Goal: Task Accomplishment & Management: Manage account settings

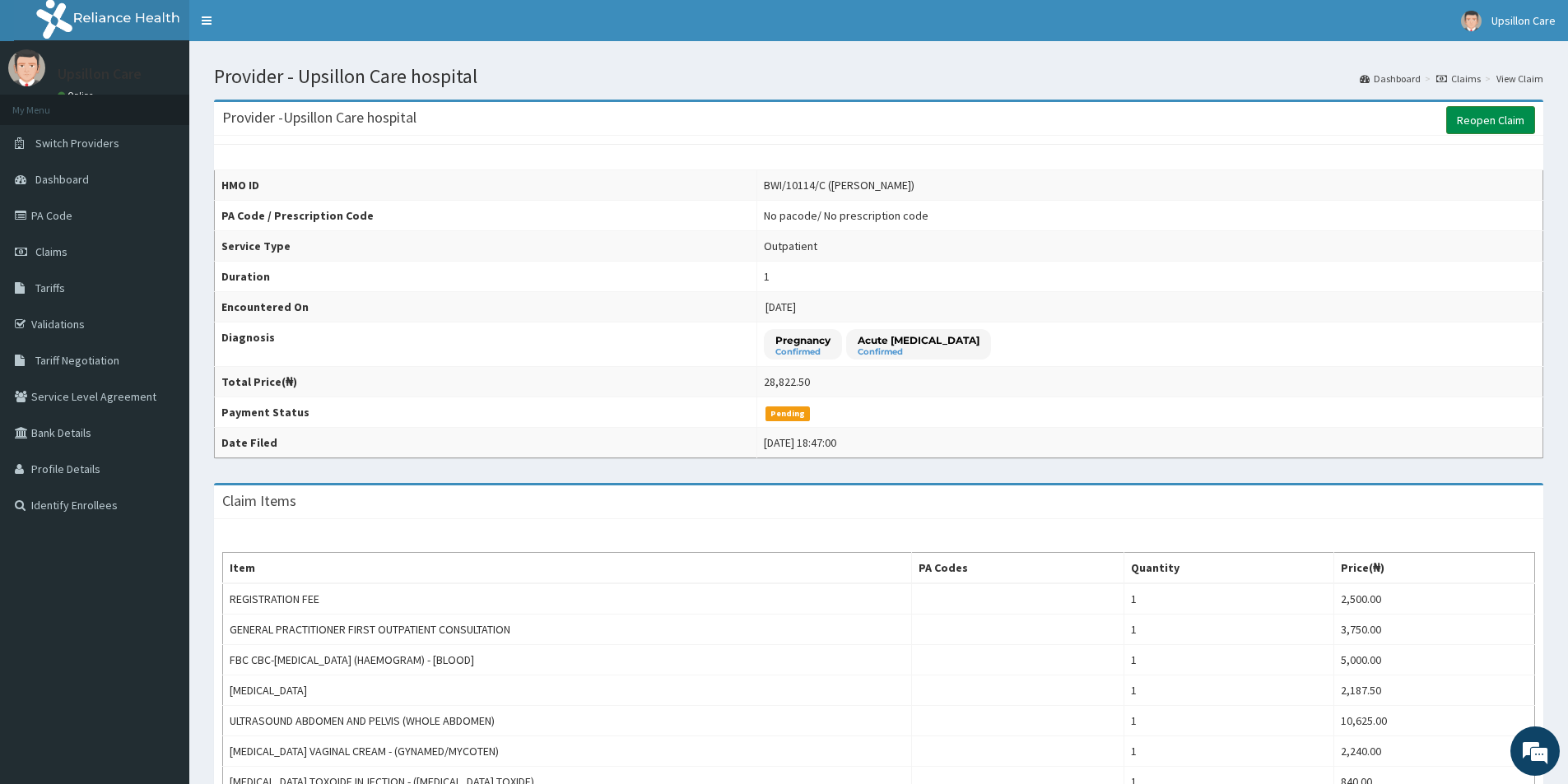
click at [1467, 120] on link "Reopen Claim" at bounding box center [1490, 120] width 89 height 28
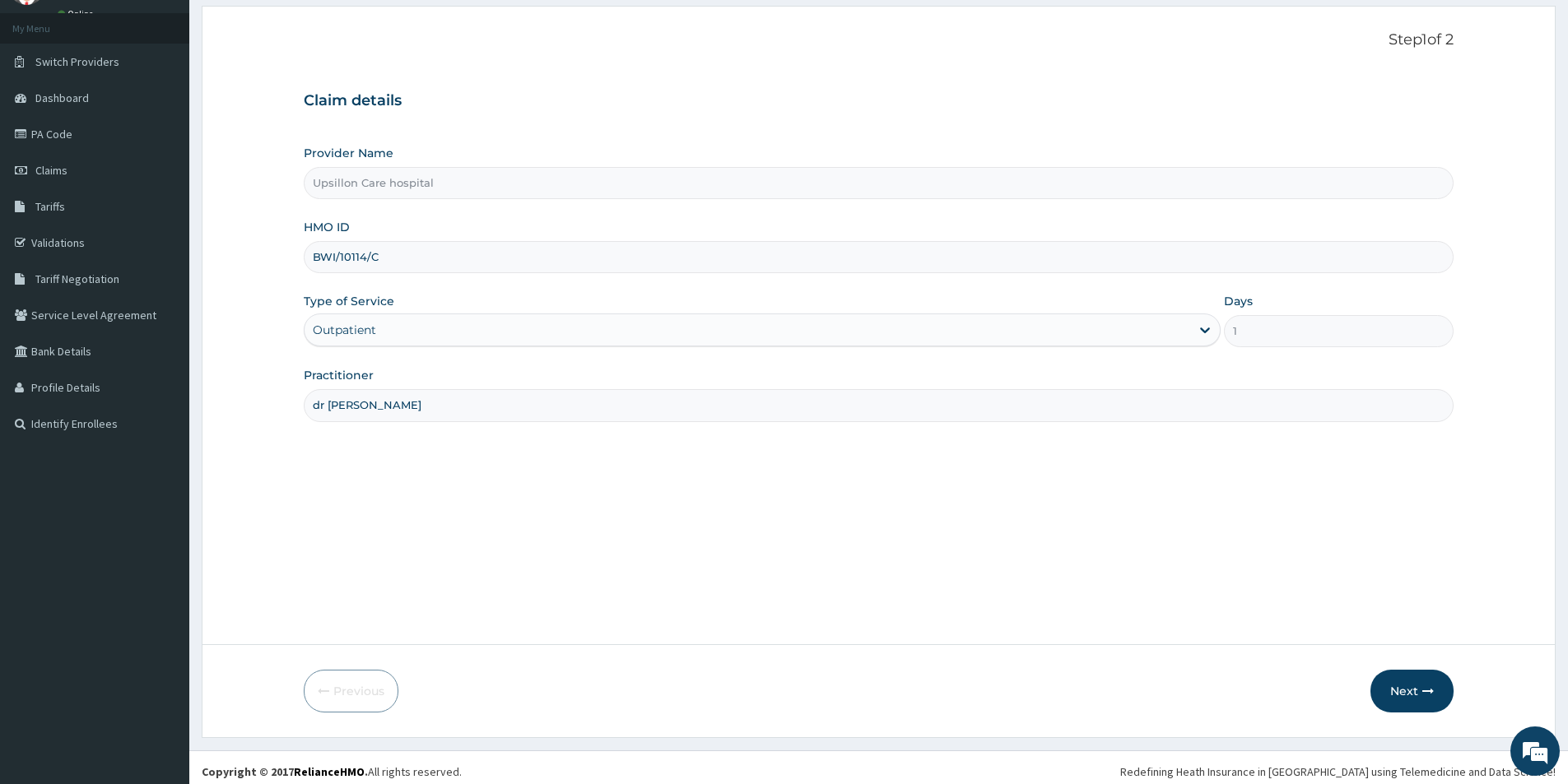
scroll to position [82, 0]
drag, startPoint x: 313, startPoint y: 258, endPoint x: 384, endPoint y: 258, distance: 71.0
click at [384, 258] on input "BWI/10114/C" at bounding box center [878, 256] width 1150 height 32
click at [1440, 703] on button "Next" at bounding box center [1412, 689] width 83 height 42
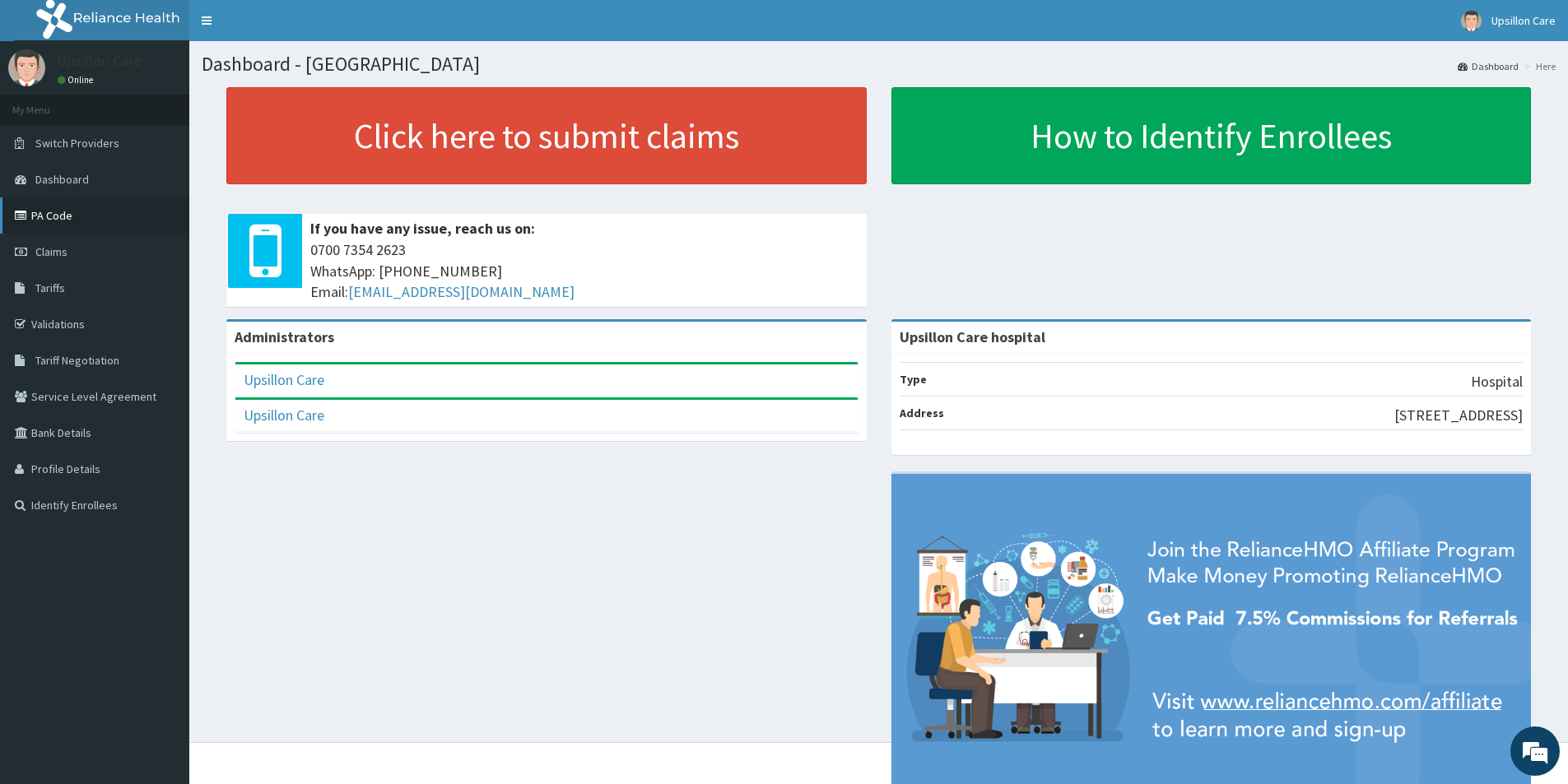
click at [71, 232] on link "PA Code" at bounding box center [95, 216] width 189 height 36
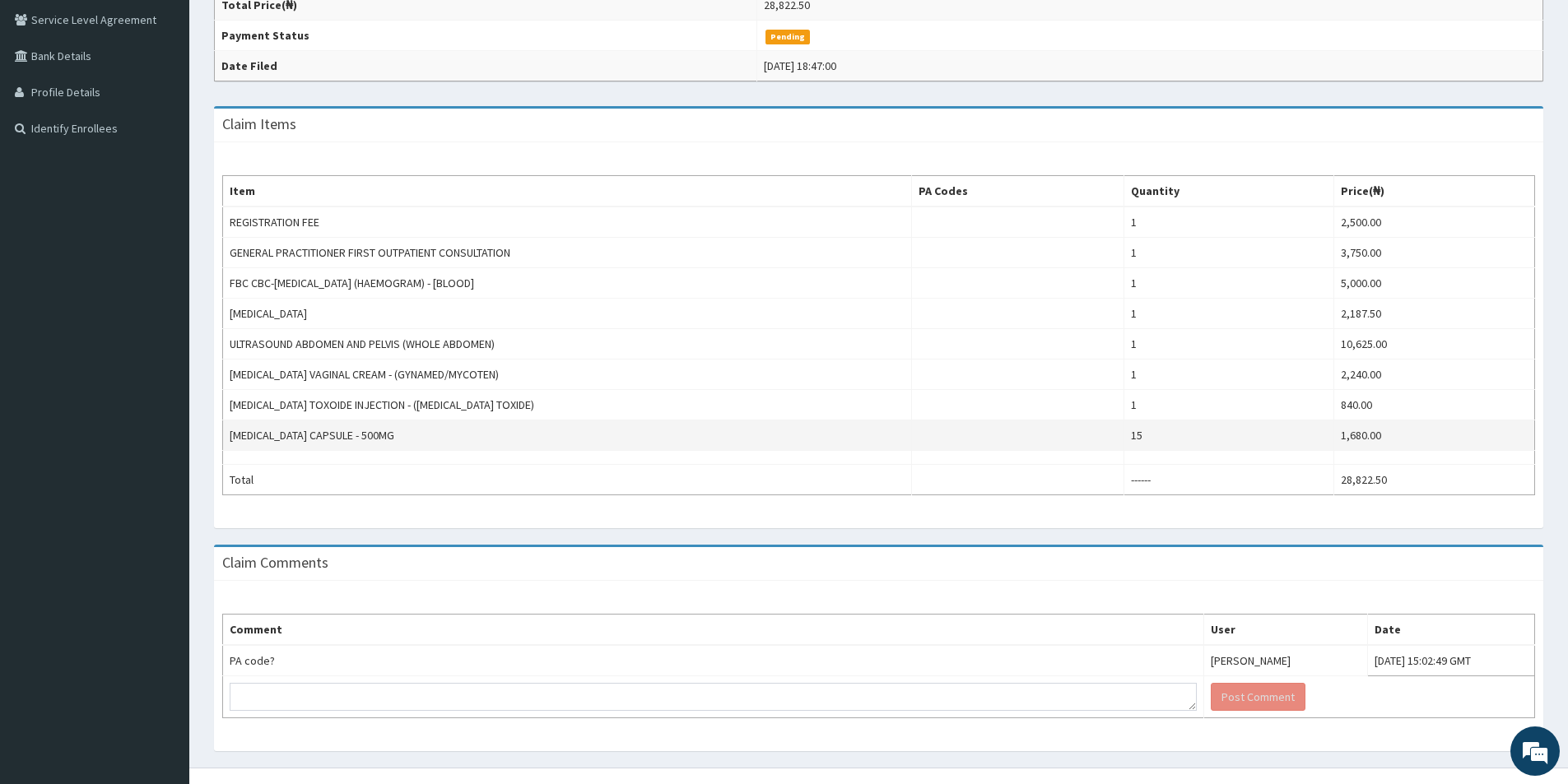
scroll to position [402, 0]
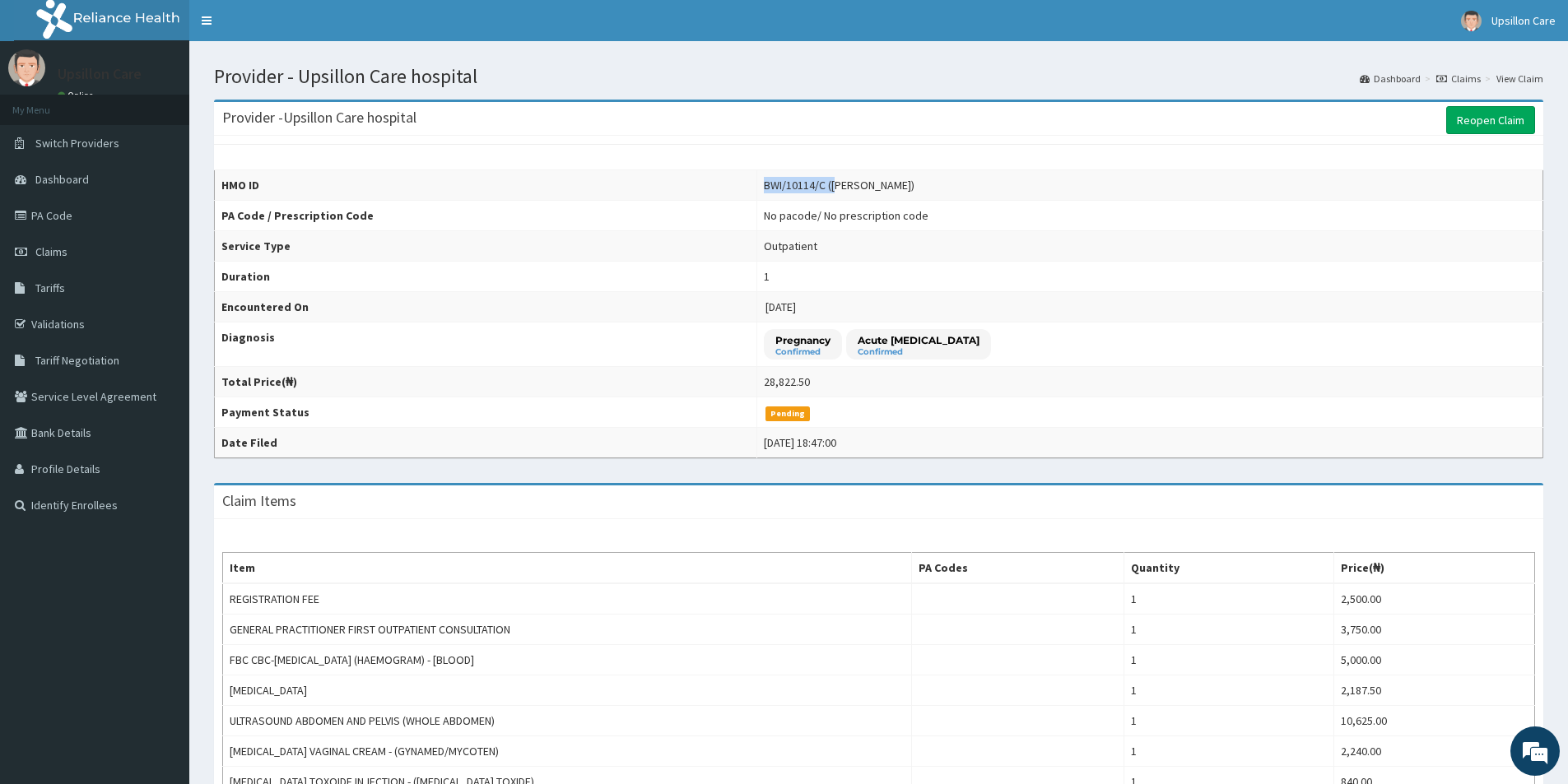
drag, startPoint x: 709, startPoint y: 186, endPoint x: 781, endPoint y: 183, distance: 72.1
click at [781, 183] on div "BWI/10114/C ([PERSON_NAME])" at bounding box center [839, 185] width 151 height 16
click at [764, 211] on div "No pacode / No prescription code" at bounding box center [846, 215] width 165 height 16
drag, startPoint x: 707, startPoint y: 187, endPoint x: 768, endPoint y: 181, distance: 61.3
click at [768, 181] on div "BWI/10114/C ([PERSON_NAME])" at bounding box center [839, 185] width 151 height 16
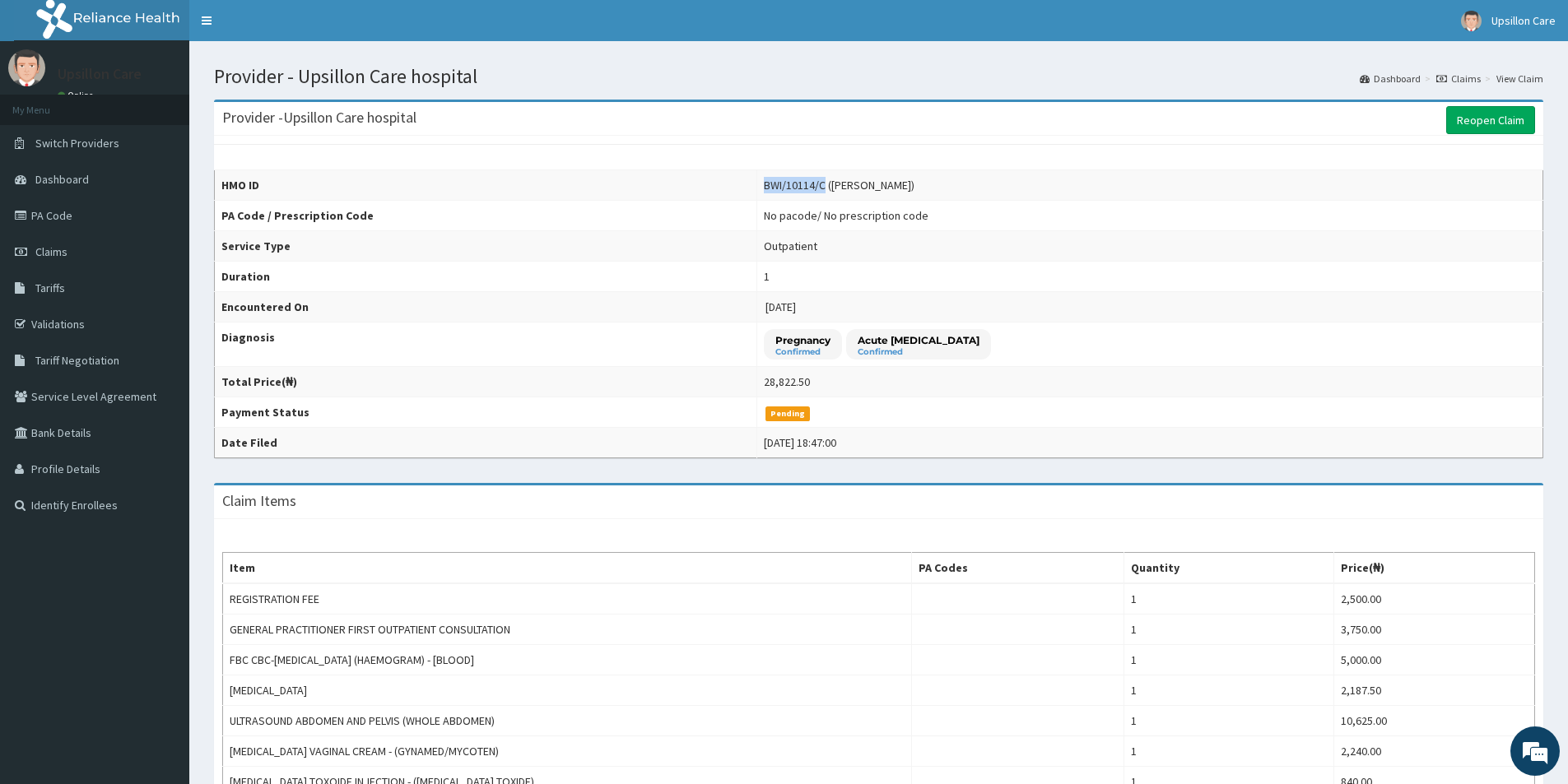
copy div "BWI/10114/C"
